Goal: Navigation & Orientation: Find specific page/section

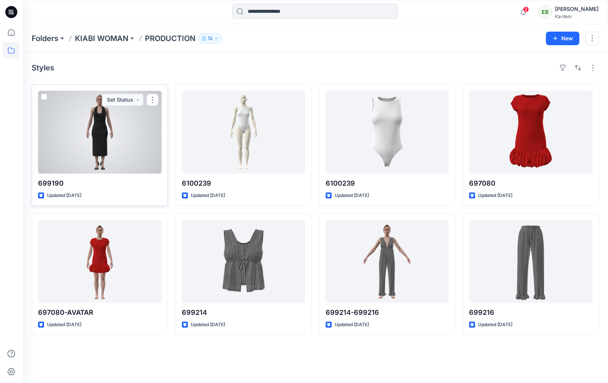
click at [119, 125] on div at bounding box center [100, 132] width 124 height 83
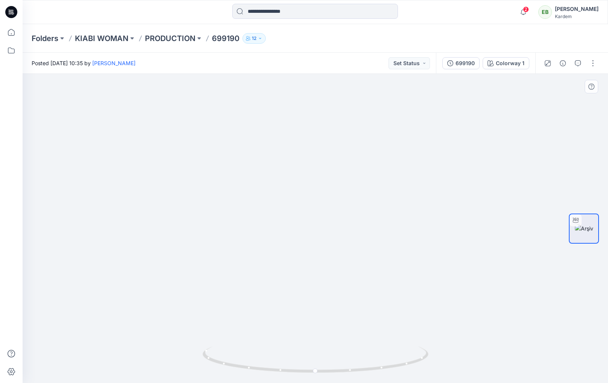
drag, startPoint x: 336, startPoint y: 255, endPoint x: 337, endPoint y: 273, distance: 18.1
drag, startPoint x: 333, startPoint y: 298, endPoint x: 334, endPoint y: 314, distance: 16.3
click at [335, 318] on img at bounding box center [337, 51] width 1543 height 666
drag, startPoint x: 325, startPoint y: 166, endPoint x: 282, endPoint y: 268, distance: 110.3
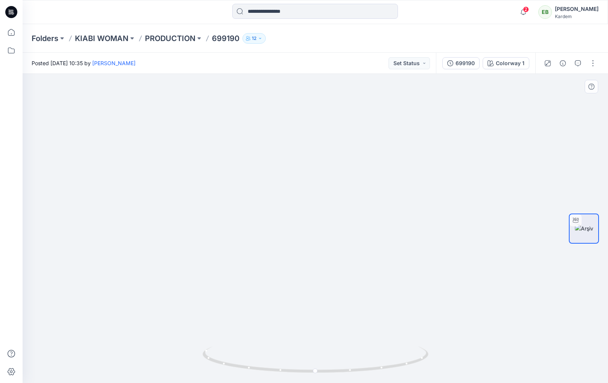
click at [331, 295] on img at bounding box center [342, 114] width 1543 height 538
drag, startPoint x: 287, startPoint y: 266, endPoint x: 347, endPoint y: 266, distance: 59.9
click at [347, 266] on img at bounding box center [403, 114] width 1543 height 538
drag, startPoint x: 309, startPoint y: 373, endPoint x: 472, endPoint y: 331, distance: 168.5
click at [511, 327] on div at bounding box center [316, 228] width 586 height 309
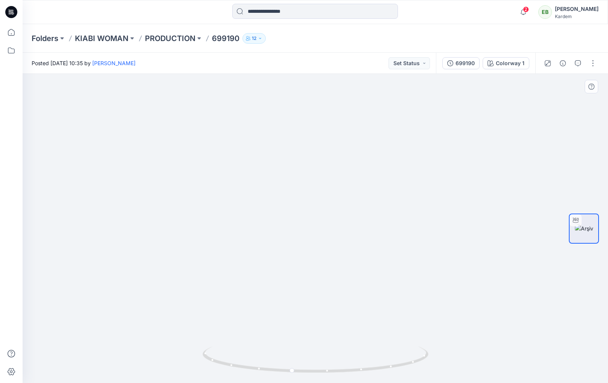
drag, startPoint x: 457, startPoint y: 321, endPoint x: 387, endPoint y: 159, distance: 177.2
click at [390, 155] on img at bounding box center [344, 30] width 1543 height 707
drag, startPoint x: 375, startPoint y: 236, endPoint x: 347, endPoint y: 184, distance: 59.0
drag, startPoint x: 341, startPoint y: 207, endPoint x: 342, endPoint y: 165, distance: 42.6
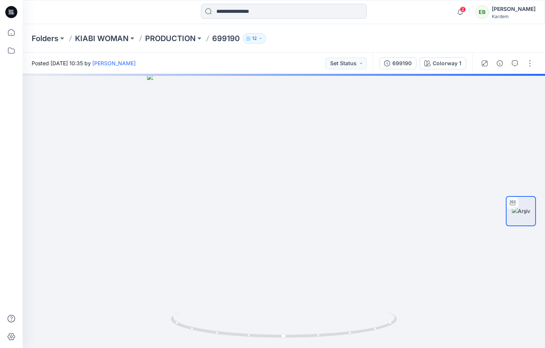
click at [12, 14] on icon at bounding box center [11, 12] width 12 height 12
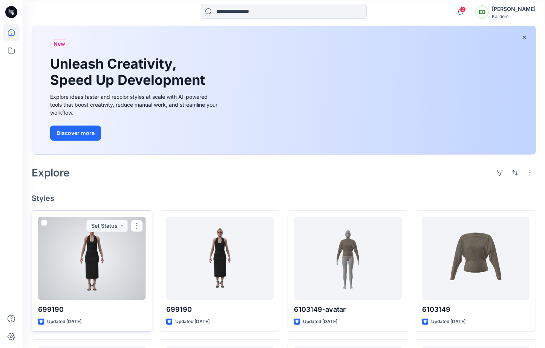
scroll to position [39, 0]
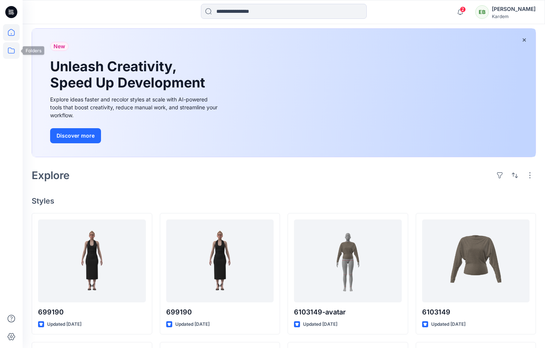
click at [13, 49] on icon at bounding box center [11, 50] width 17 height 17
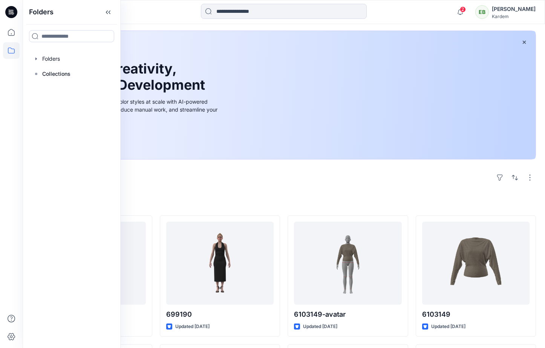
scroll to position [33, 0]
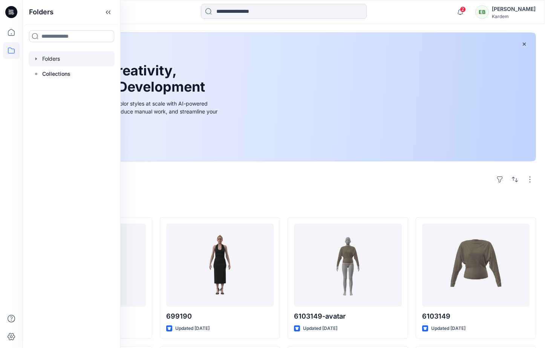
click at [48, 61] on div at bounding box center [72, 58] width 86 height 15
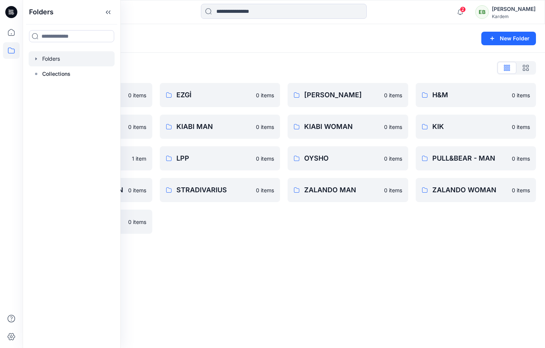
click at [336, 246] on div "Folders New Folder Folders List BERSHKA 0 items KARDEM 0 items LC WAIKIKI 1 ite…" at bounding box center [284, 186] width 522 height 324
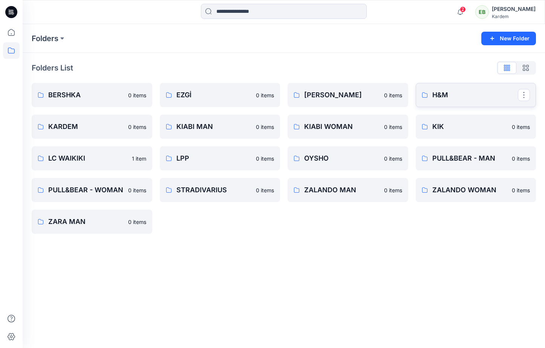
click at [457, 99] on p "H&M" at bounding box center [475, 95] width 86 height 11
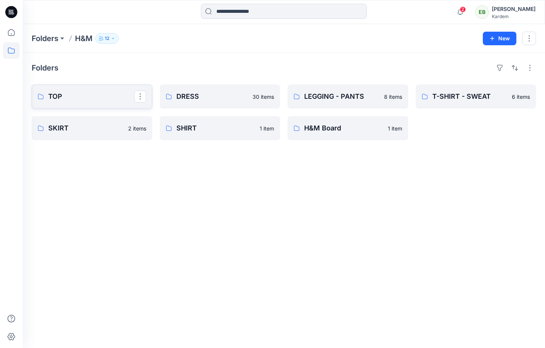
click at [96, 100] on p "TOP" at bounding box center [91, 96] width 86 height 11
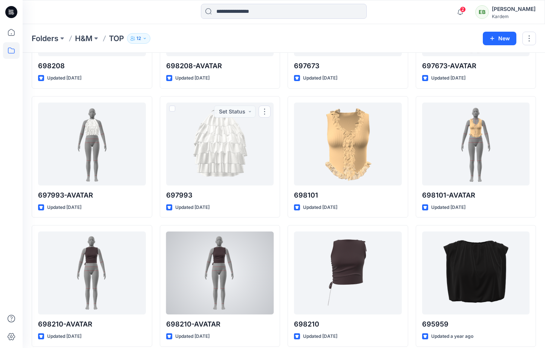
scroll to position [1674, 0]
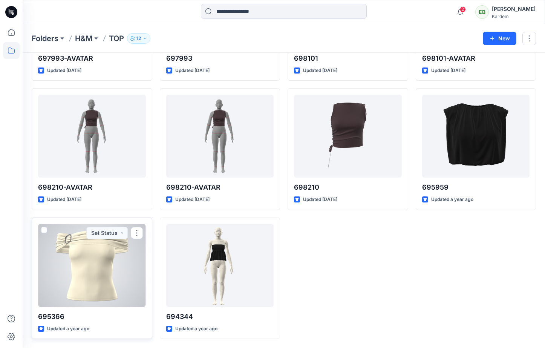
click at [103, 252] on div at bounding box center [92, 265] width 108 height 83
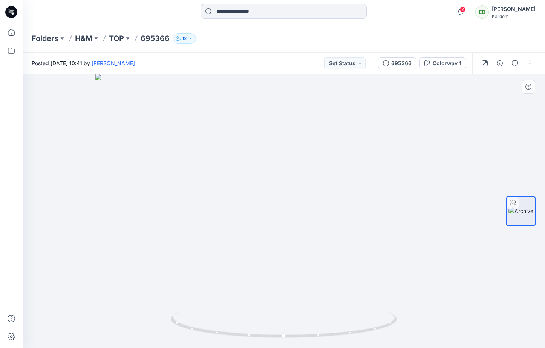
drag, startPoint x: 226, startPoint y: 126, endPoint x: 247, endPoint y: 184, distance: 62.1
click at [247, 184] on img at bounding box center [283, 211] width 377 height 274
